Goal: Information Seeking & Learning: Learn about a topic

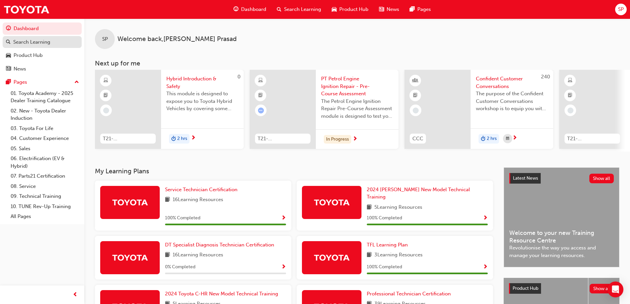
click at [59, 36] on link "Search Learning" at bounding box center [42, 42] width 79 height 12
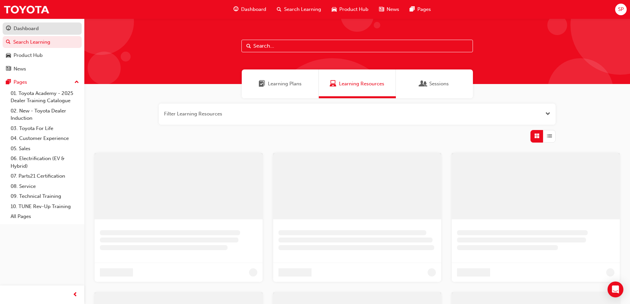
click at [60, 31] on div "Dashboard" at bounding box center [42, 28] width 72 height 8
